Goal: Task Accomplishment & Management: Manage account settings

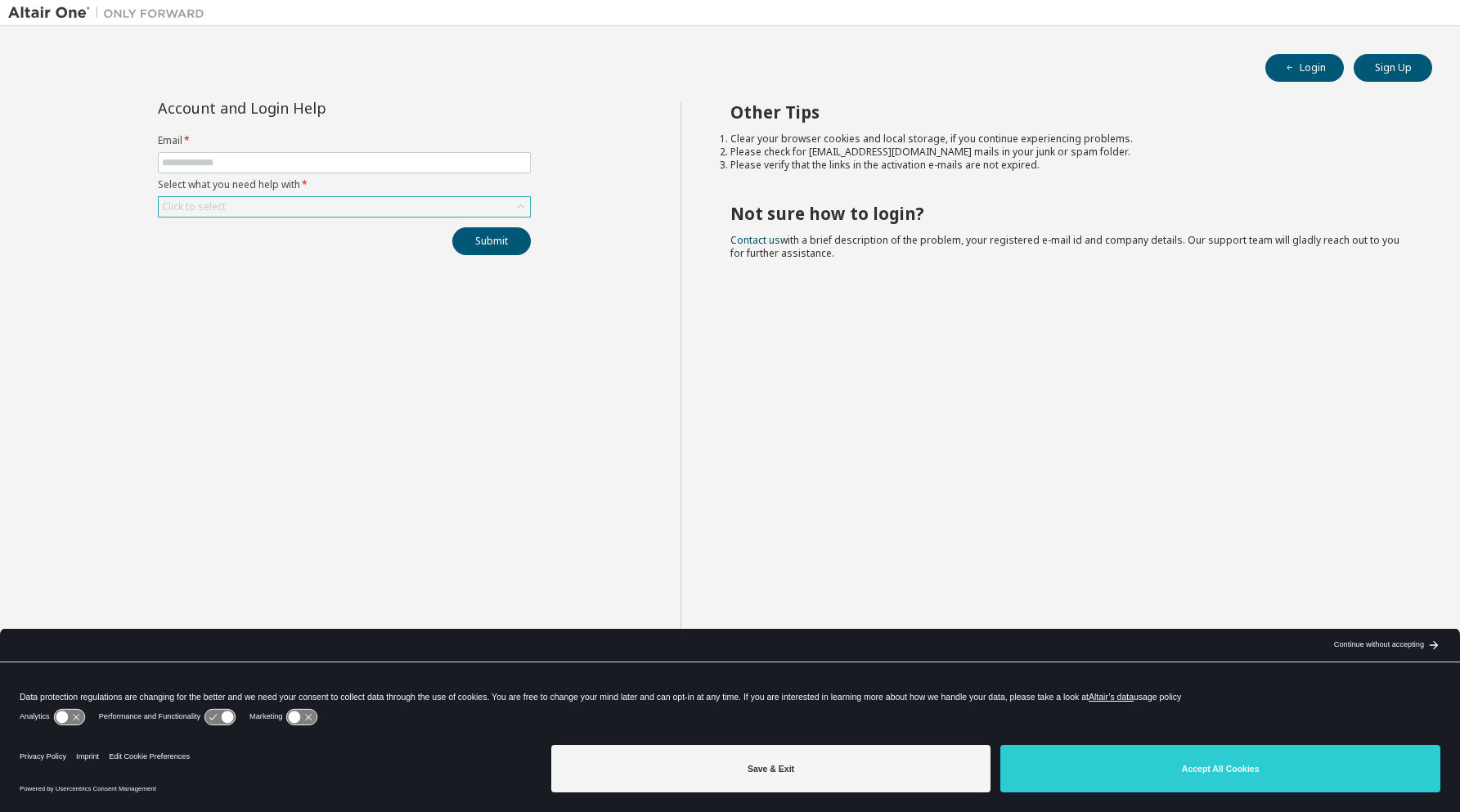
click at [368, 211] on div "Click to select" at bounding box center [344, 207] width 372 height 19
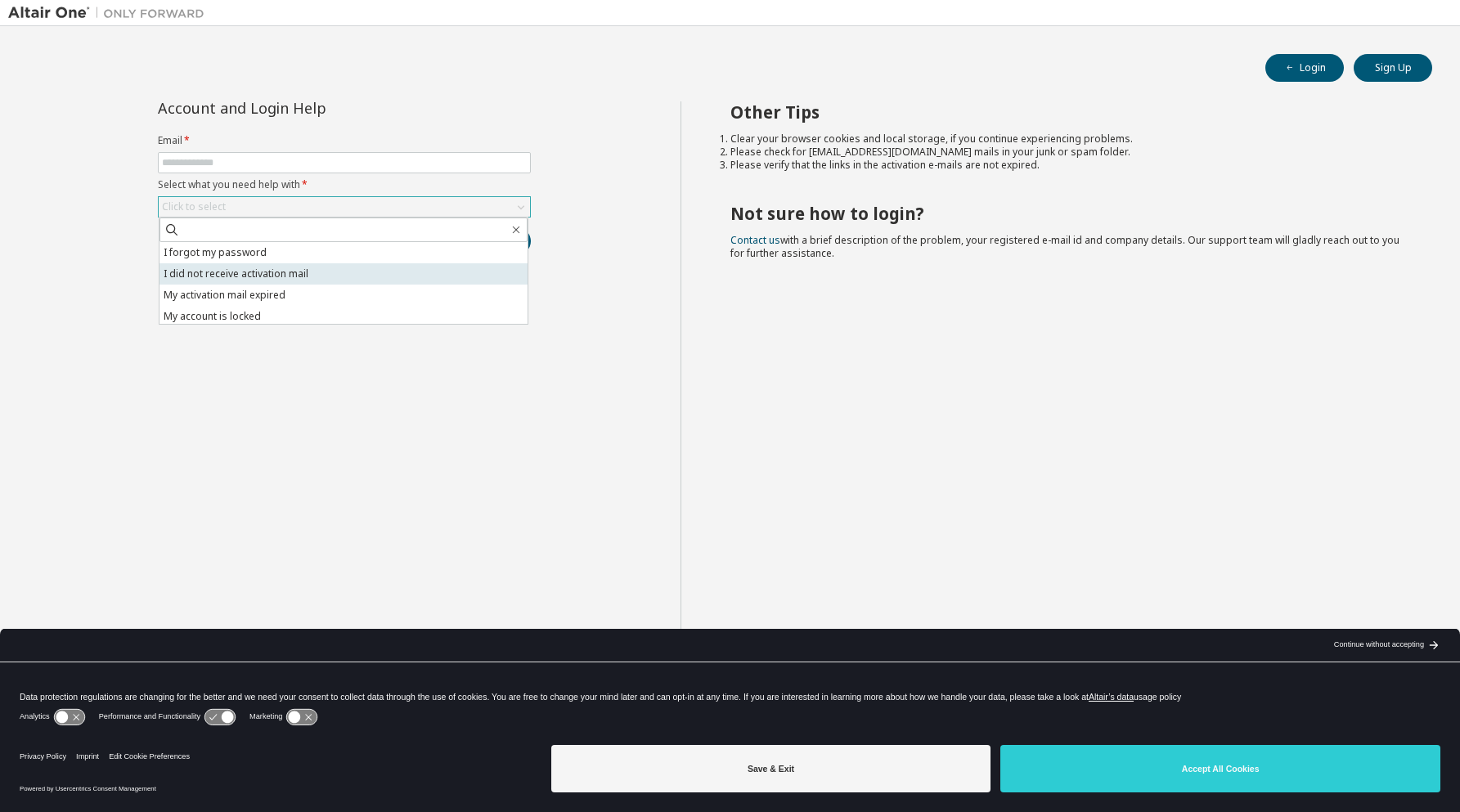
click at [350, 264] on li "I did not receive activation mail" at bounding box center [343, 274] width 368 height 21
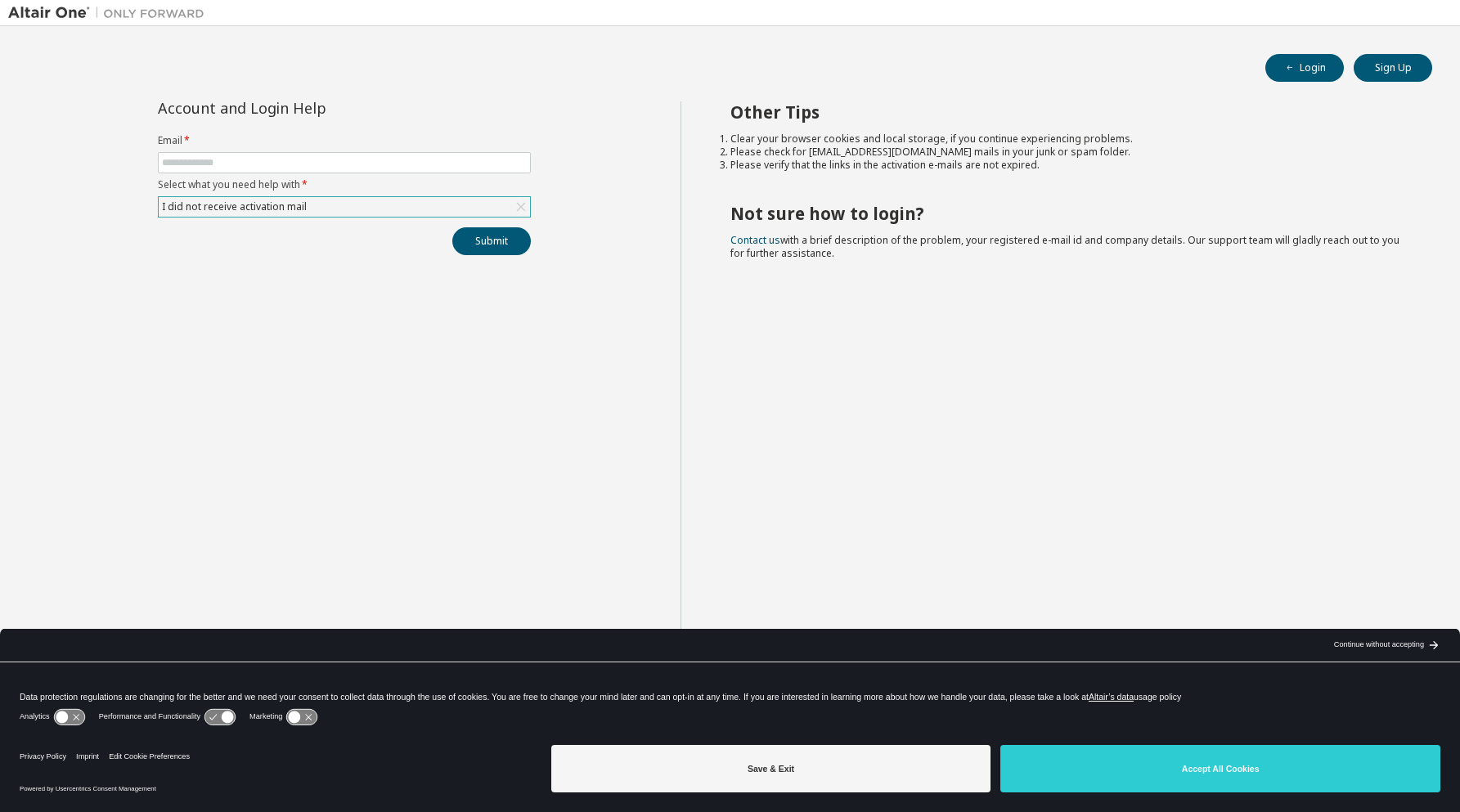
click at [362, 216] on div "I did not receive activation mail" at bounding box center [344, 207] width 372 height 19
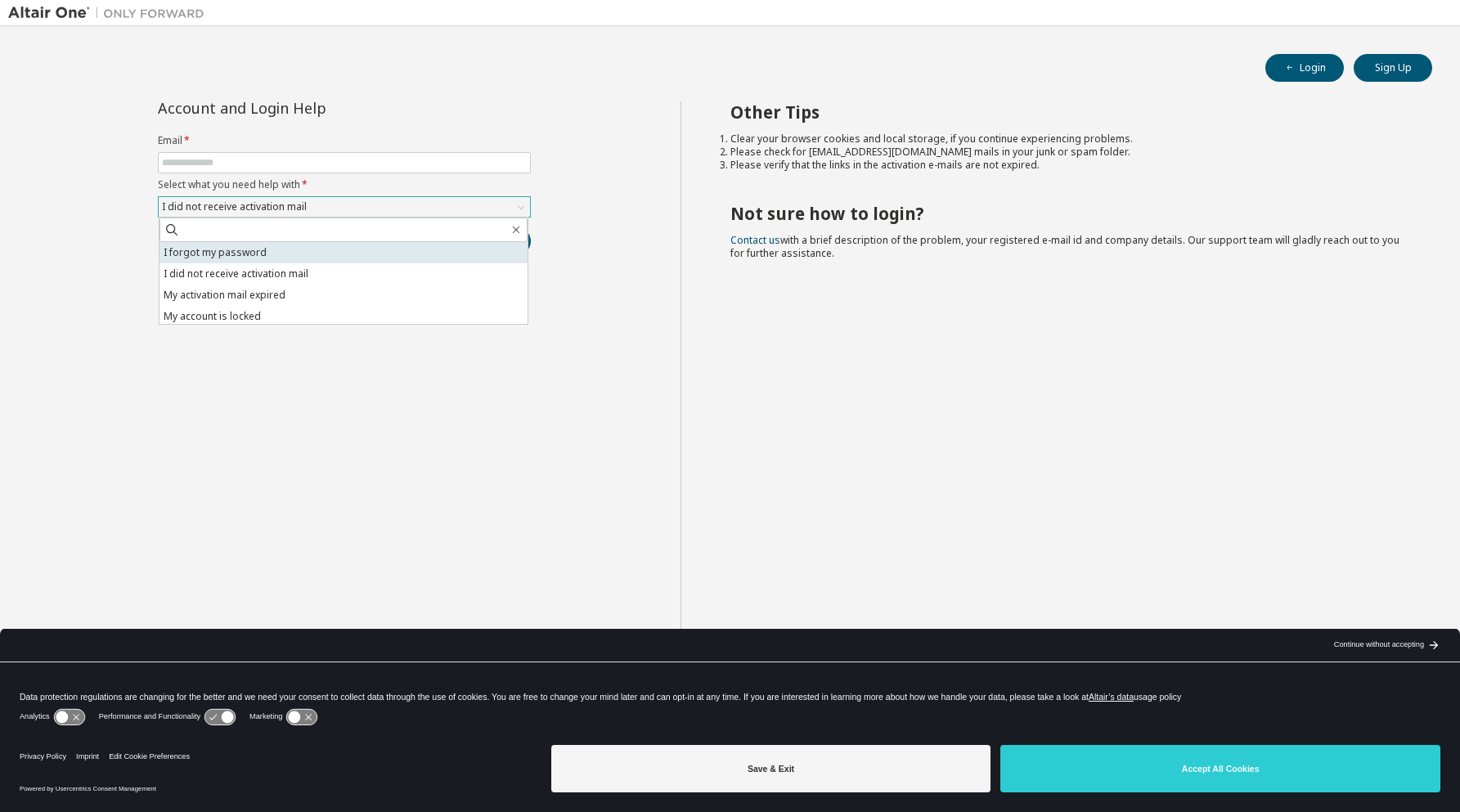
click at [355, 256] on li "I forgot my password" at bounding box center [343, 253] width 368 height 21
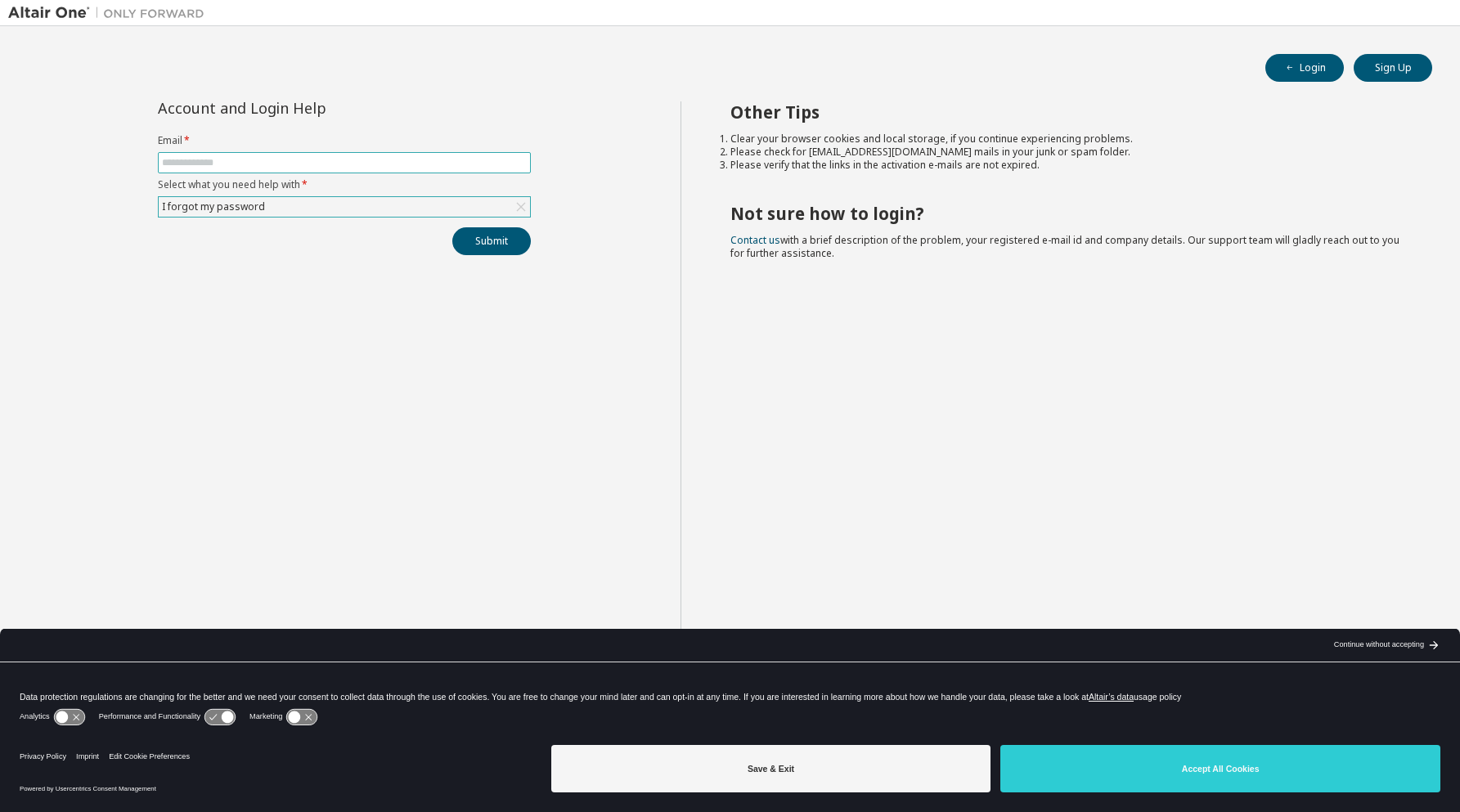
click at [400, 167] on input "text" at bounding box center [344, 162] width 365 height 13
type input "**********"
click at [499, 242] on button "Submit" at bounding box center [491, 241] width 79 height 28
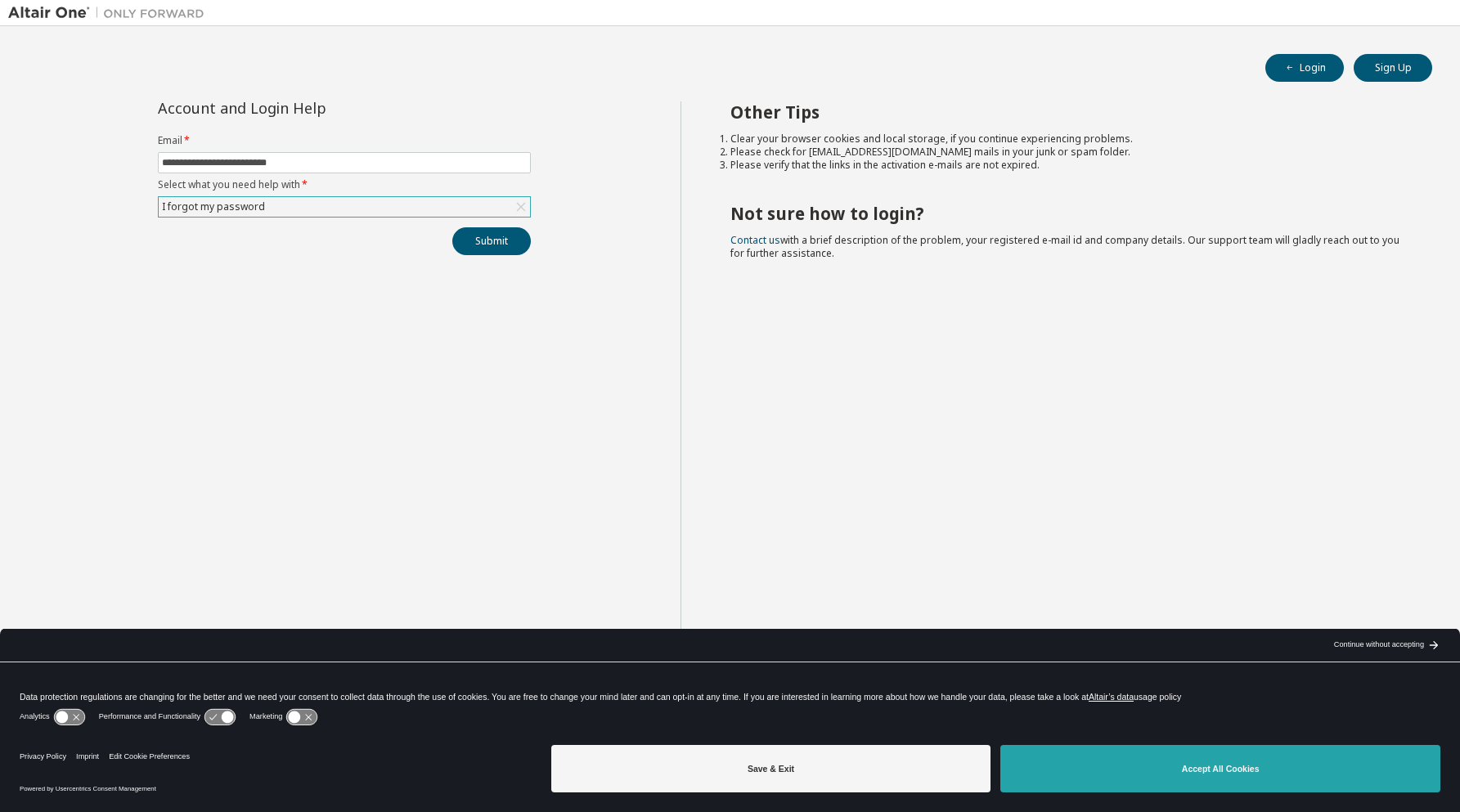
click at [1170, 754] on button "Accept All Cookies" at bounding box center [1221, 768] width 440 height 48
